Goal: Transaction & Acquisition: Purchase product/service

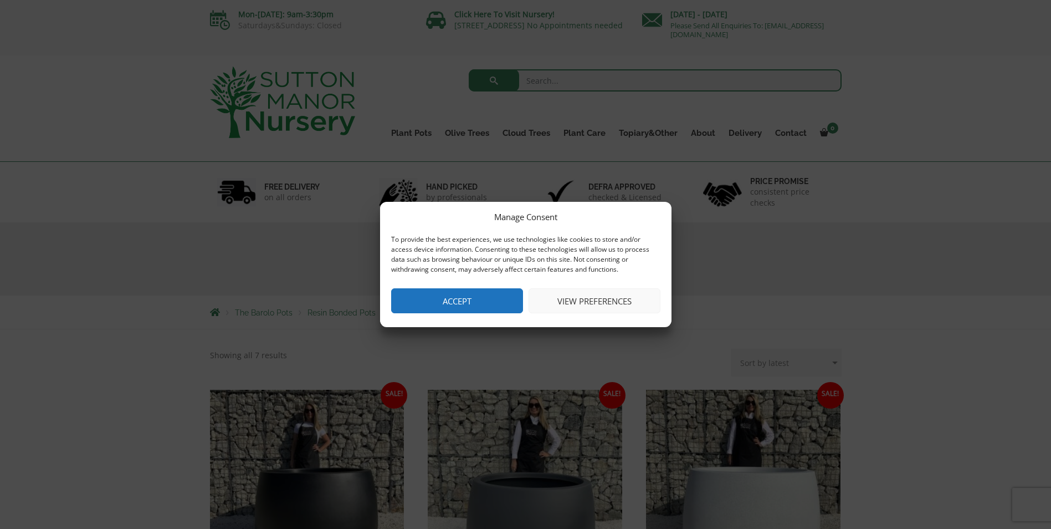
click at [456, 300] on button "Accept" at bounding box center [457, 300] width 132 height 25
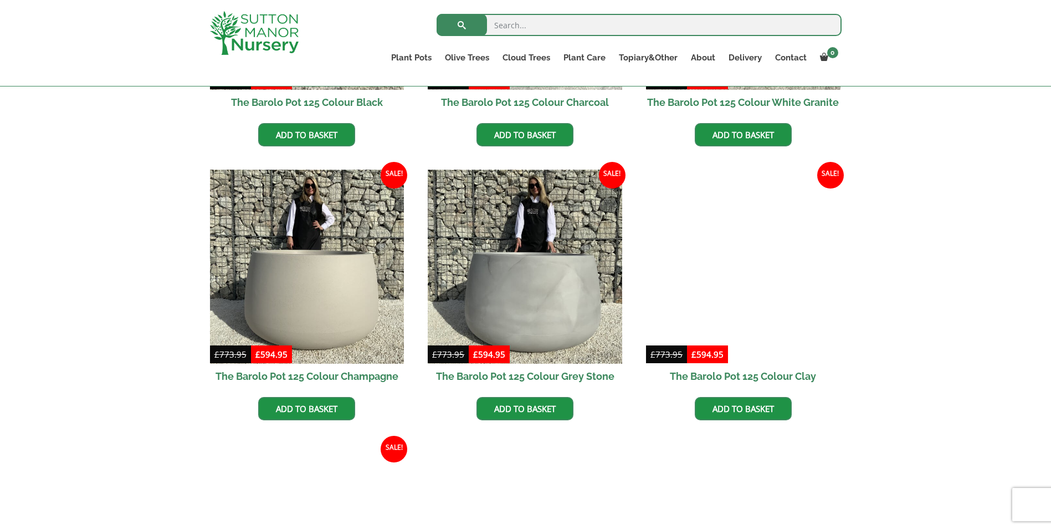
scroll to position [499, 0]
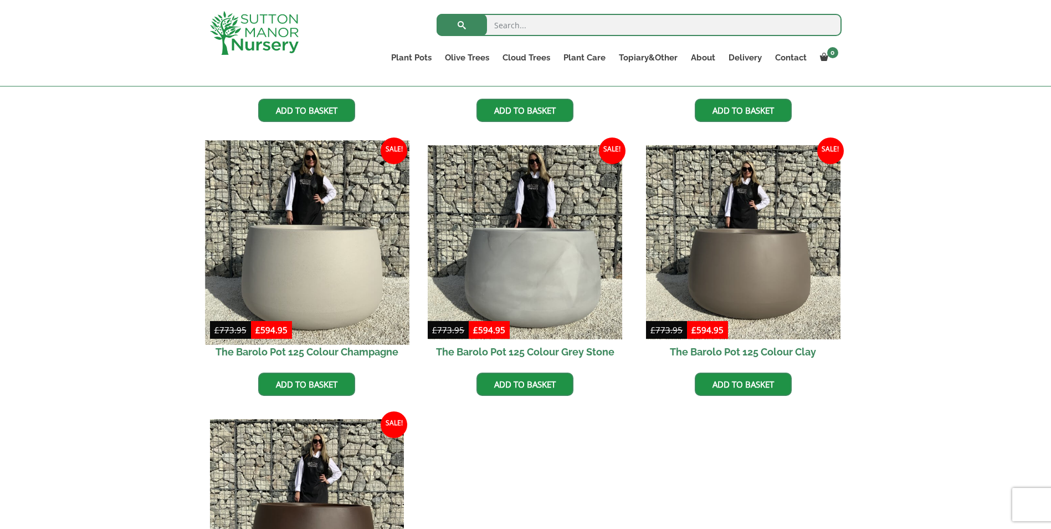
click at [306, 274] on img at bounding box center [307, 242] width 204 height 204
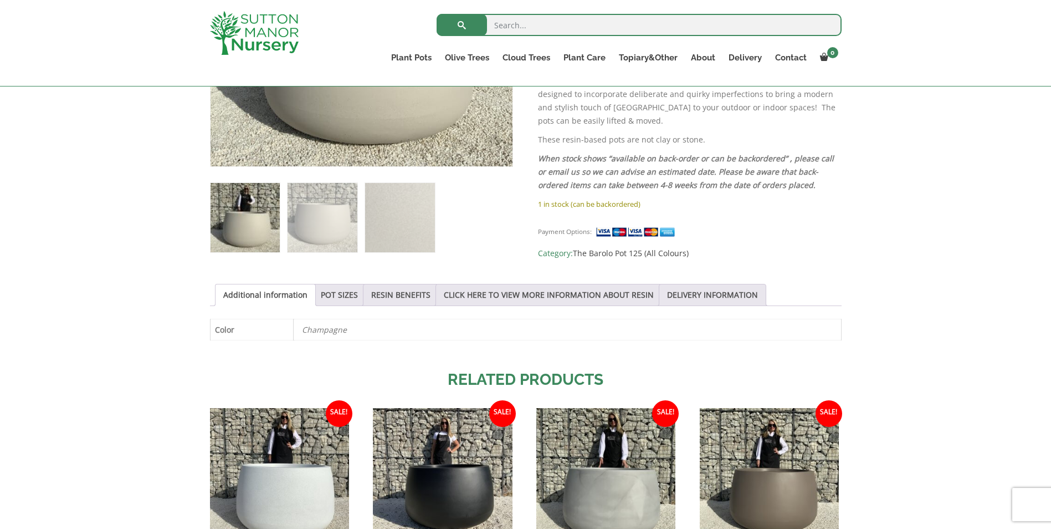
scroll to position [443, 0]
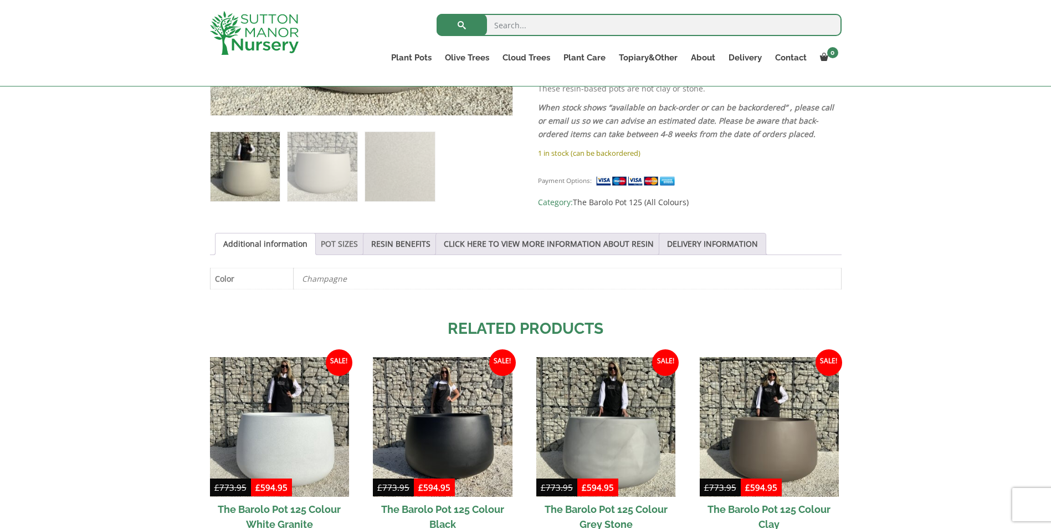
click at [327, 244] on link "POT SIZES" at bounding box center [339, 243] width 37 height 21
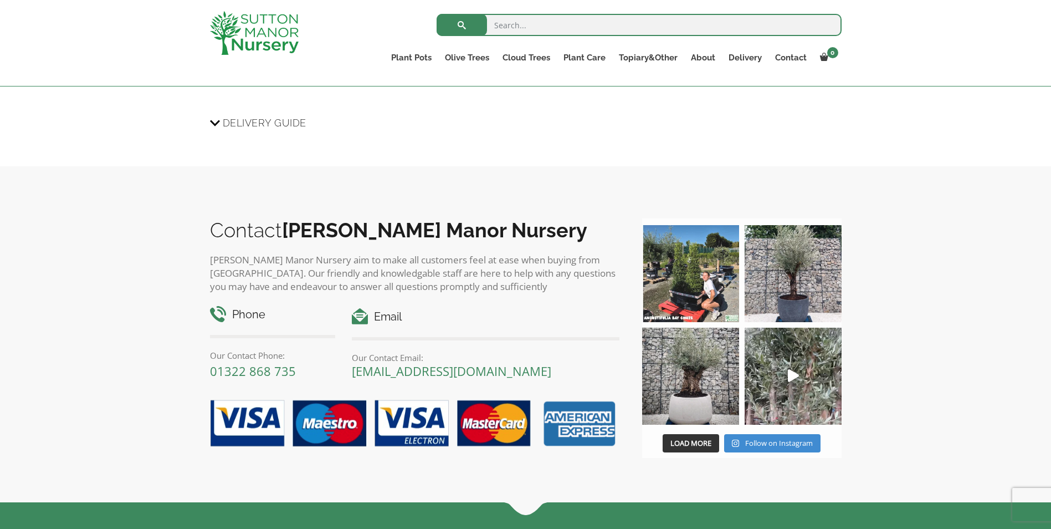
scroll to position [1164, 0]
